Goal: Task Accomplishment & Management: Manage account settings

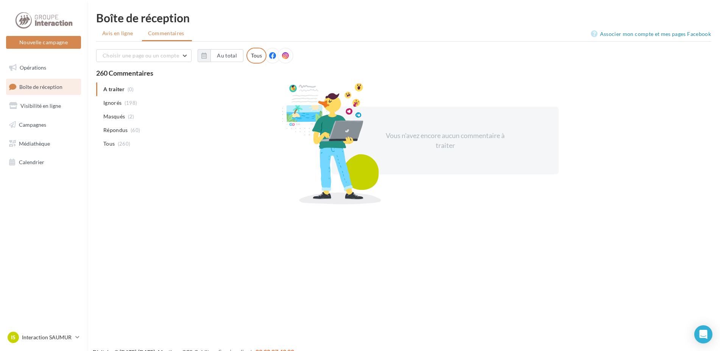
click at [118, 36] on span "Avis en ligne" at bounding box center [117, 34] width 31 height 8
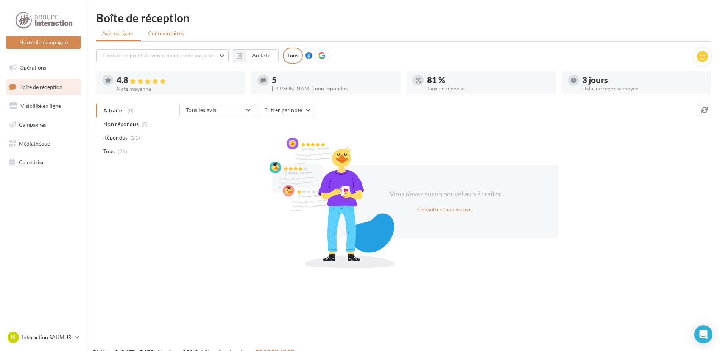
click at [174, 33] on span "Commentaires" at bounding box center [166, 34] width 36 height 8
